Goal: Task Accomplishment & Management: Complete application form

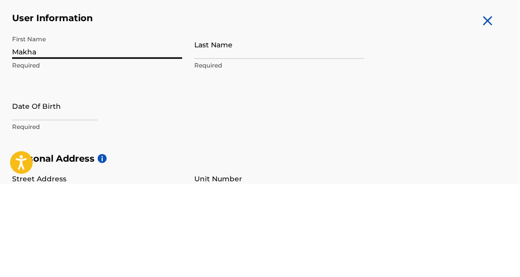
type input "Makhael"
type input "[PERSON_NAME]"
type input "[STREET_ADDRESS]"
type input "[GEOGRAPHIC_DATA]"
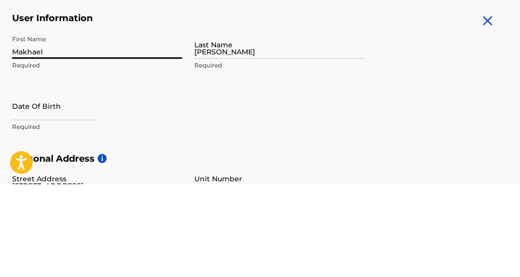
type input "[US_STATE]"
type input "30331"
type input "1"
type input "470"
type input "3992420"
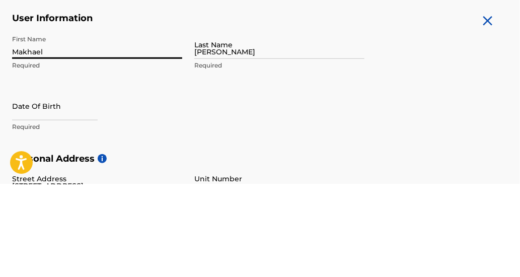
type input "[EMAIL_ADDRESS][DOMAIN_NAME]"
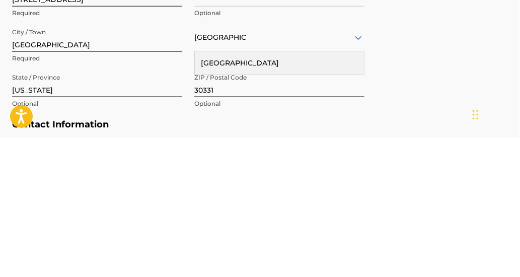
scroll to position [271, 0]
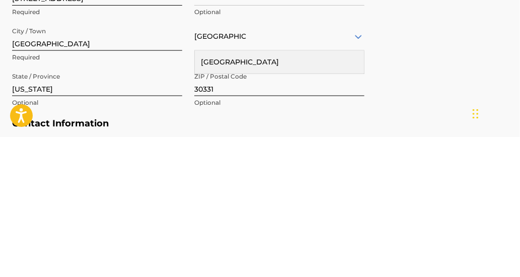
click at [316, 198] on div "[GEOGRAPHIC_DATA]" at bounding box center [279, 202] width 169 height 23
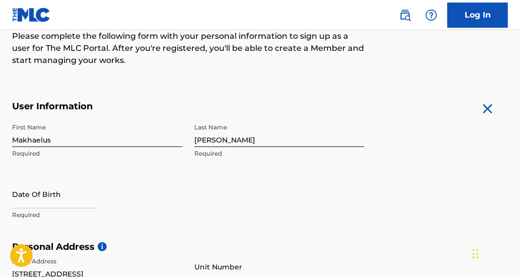
click at [56, 142] on input "Makhaelus" at bounding box center [97, 132] width 170 height 29
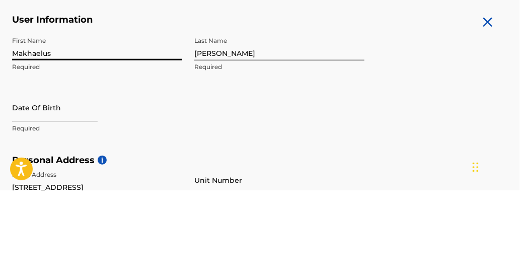
scroll to position [136, 0]
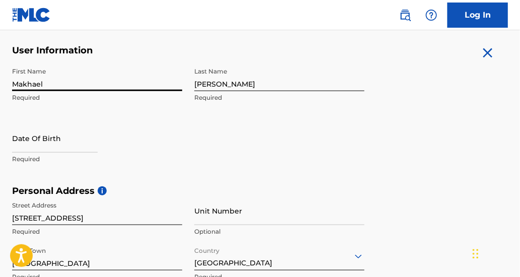
type input "Makhael"
click at [29, 148] on input "text" at bounding box center [55, 138] width 86 height 29
select select "8"
select select "2025"
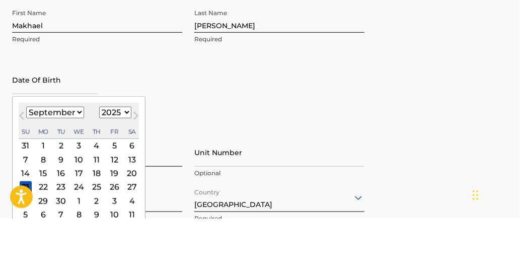
scroll to position [191, 0]
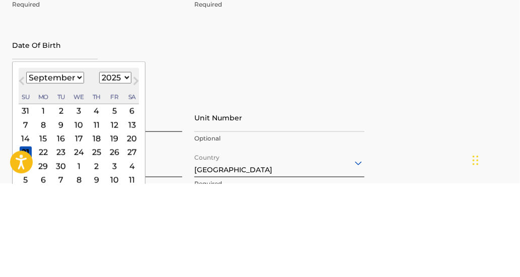
type input "j"
click at [42, 167] on select "January February March April May June July August September October November De…" at bounding box center [55, 171] width 58 height 12
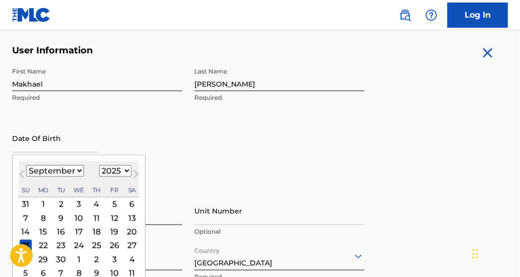
select select "0"
click at [26, 165] on select "January February March April May June July August September October November De…" at bounding box center [55, 171] width 58 height 12
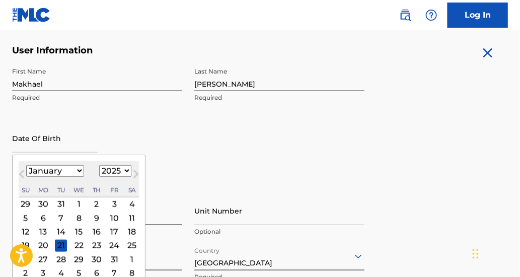
click at [111, 168] on select "1899 1900 1901 1902 1903 1904 1905 1906 1907 1908 1909 1910 1911 1912 1913 1914…" at bounding box center [115, 171] width 32 height 12
click at [121, 172] on select "1899 1900 1901 1902 1903 1904 1905 1906 1907 1908 1909 1910 1911 1912 1913 1914…" at bounding box center [115, 171] width 32 height 12
select select "2007"
click at [99, 165] on select "1899 1900 1901 1902 1903 1904 1905 1906 1907 1908 1909 1910 1911 1912 1913 1914…" at bounding box center [115, 171] width 32 height 12
click at [127, 214] on div "13" at bounding box center [132, 218] width 12 height 12
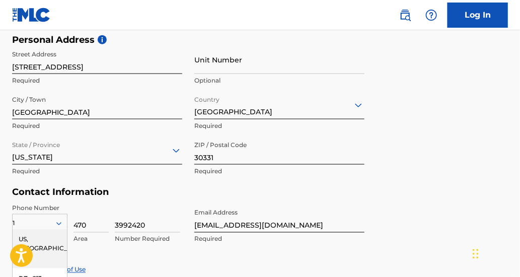
scroll to position [359, 0]
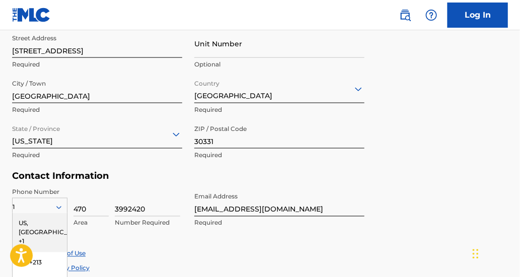
click at [297, 51] on input "Unit Number" at bounding box center [279, 43] width 170 height 29
click at [419, 179] on form "User Information First Name Makhael Required Last Name [PERSON_NAME] Required D…" at bounding box center [260, 101] width 496 height 447
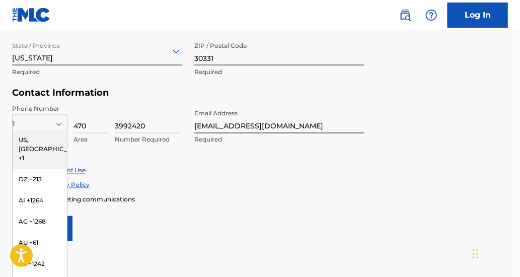
scroll to position [442, 0]
click at [405, 195] on div "Enroll in marketing communications" at bounding box center [260, 199] width 496 height 9
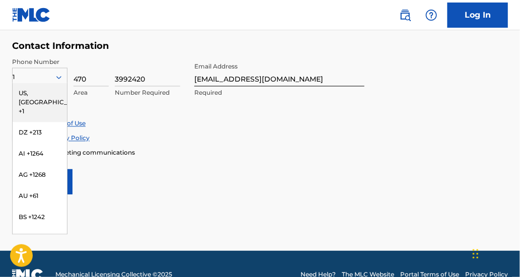
scroll to position [489, 0]
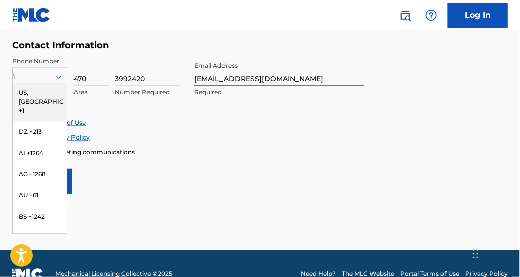
click at [25, 59] on div "1 [GEOGRAPHIC_DATA], [GEOGRAPHIC_DATA] +1 DZ +213 AI +1264 AG +1268 AU +61 BS +…" at bounding box center [39, 79] width 55 height 45
click at [26, 93] on div "US, [GEOGRAPHIC_DATA] +1" at bounding box center [40, 102] width 54 height 39
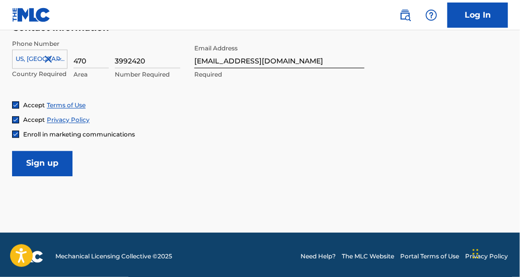
scroll to position [510, 0]
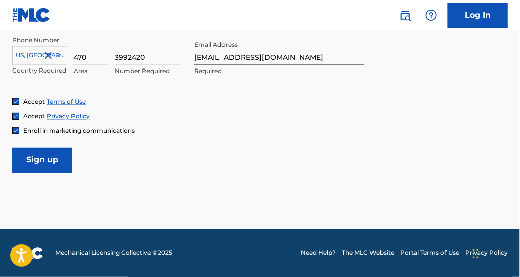
click at [37, 159] on input "Sign up" at bounding box center [42, 160] width 60 height 25
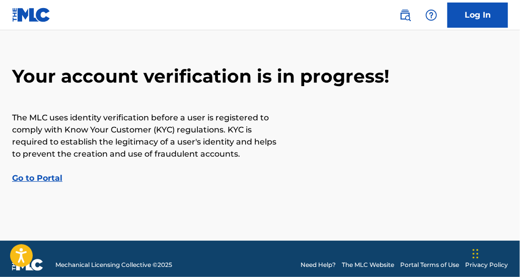
scroll to position [50, 0]
